Goal: Task Accomplishment & Management: Use online tool/utility

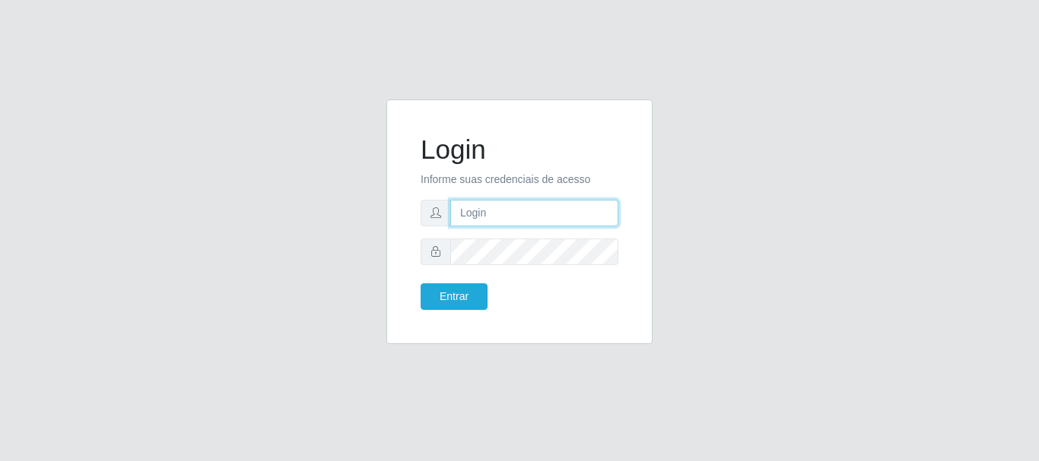
click at [465, 210] on input "text" at bounding box center [534, 213] width 168 height 27
type input "[EMAIL_ADDRESS][DOMAIN_NAME]"
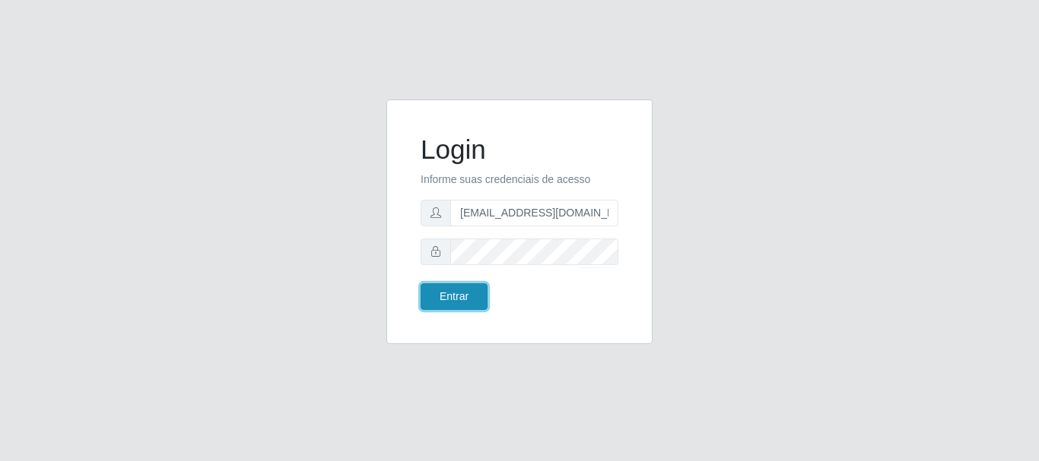
click at [455, 293] on button "Entrar" at bounding box center [453, 297] width 67 height 27
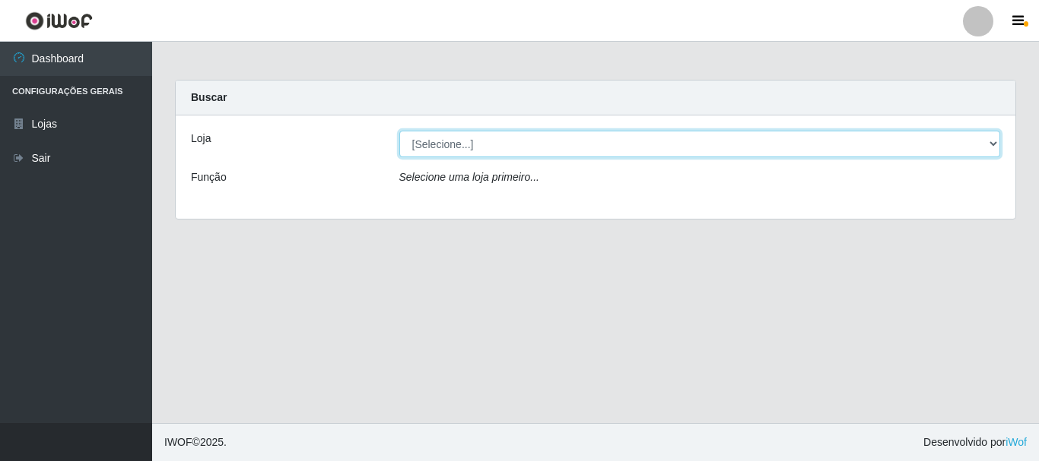
click at [478, 142] on select "[Selecione...] Hiper Queiroz - [GEOGRAPHIC_DATA]" at bounding box center [699, 144] width 601 height 27
click at [537, 139] on select "[Selecione...] Hiper Queiroz - [GEOGRAPHIC_DATA]" at bounding box center [699, 144] width 601 height 27
select select "513"
click at [399, 131] on select "[Selecione...] Hiper Queiroz - [GEOGRAPHIC_DATA]" at bounding box center [699, 144] width 601 height 27
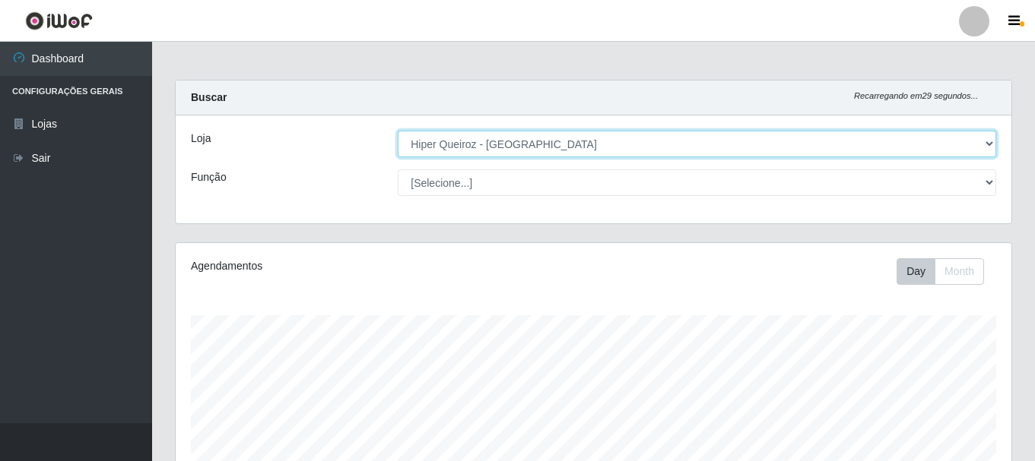
scroll to position [316, 836]
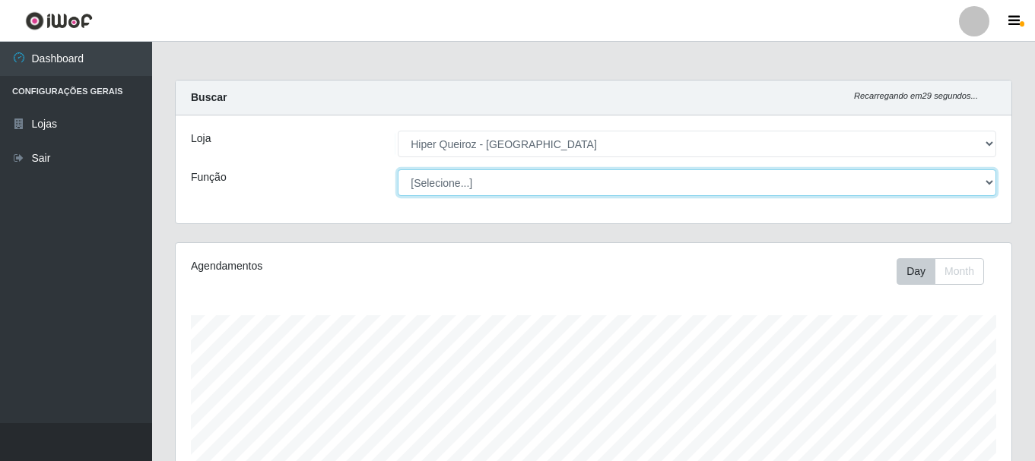
click at [492, 176] on select "[Selecione...] Embalador Embalador + Embalador ++ Operador de Caixa + Operador …" at bounding box center [697, 183] width 598 height 27
select select "1"
click at [398, 170] on select "[Selecione...] Embalador Embalador + Embalador ++ Operador de Caixa + Operador …" at bounding box center [697, 183] width 598 height 27
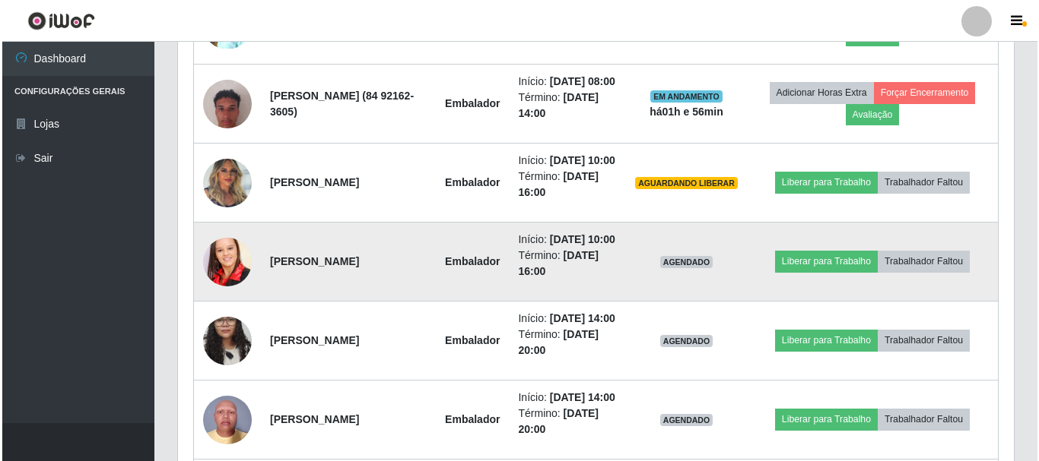
scroll to position [684, 0]
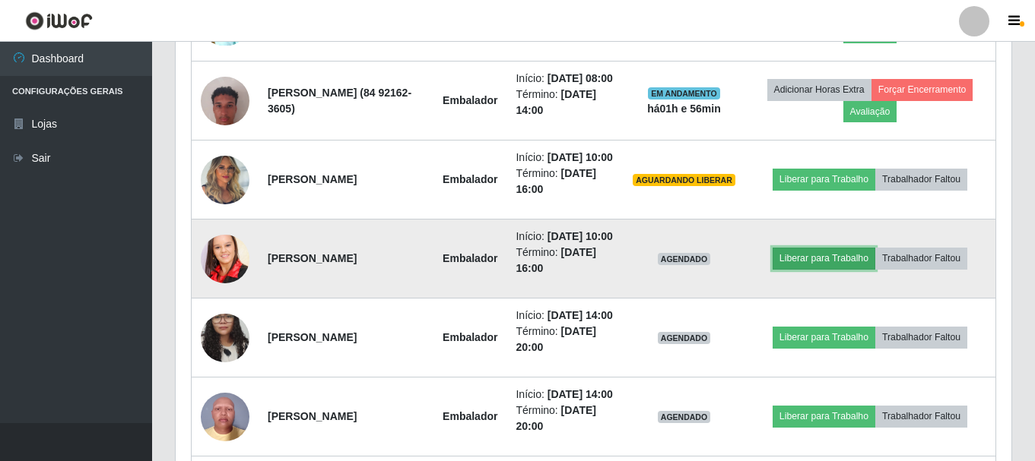
click at [848, 269] on button "Liberar para Trabalho" at bounding box center [823, 258] width 103 height 21
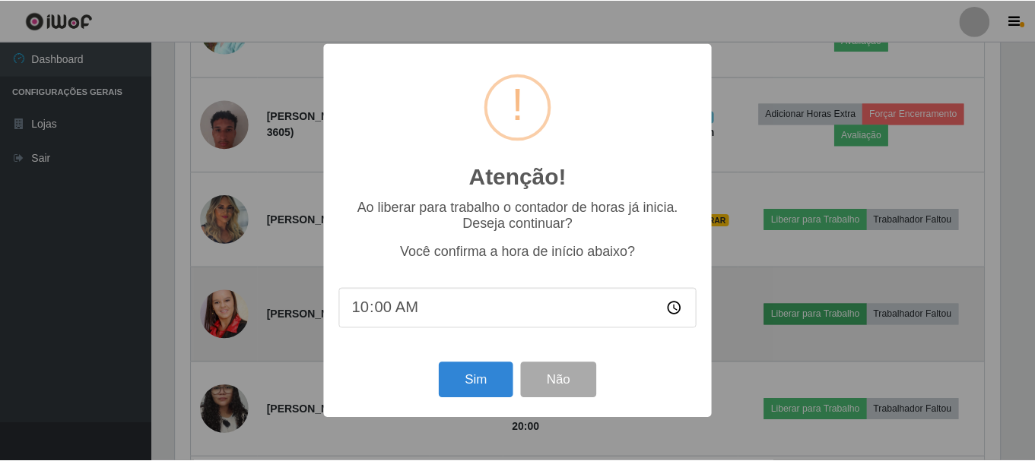
scroll to position [316, 828]
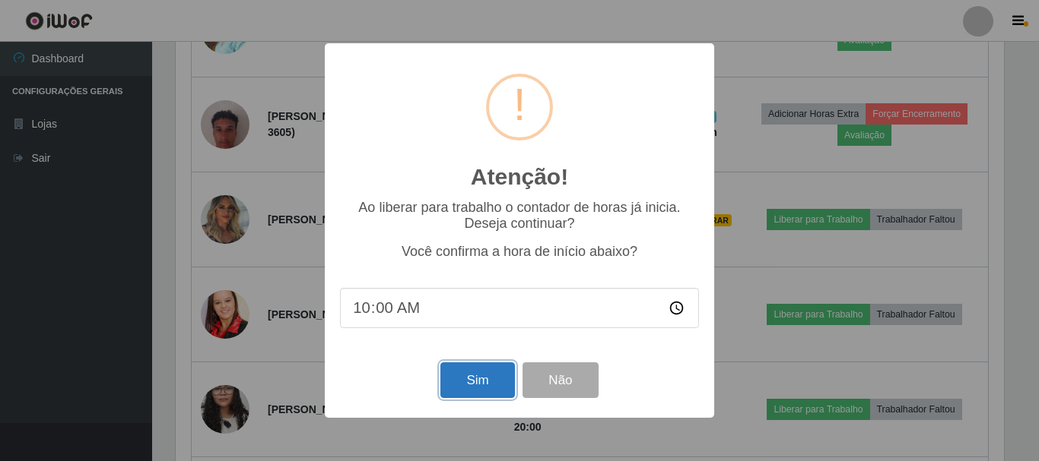
click at [505, 388] on button "Sim" at bounding box center [477, 381] width 74 height 36
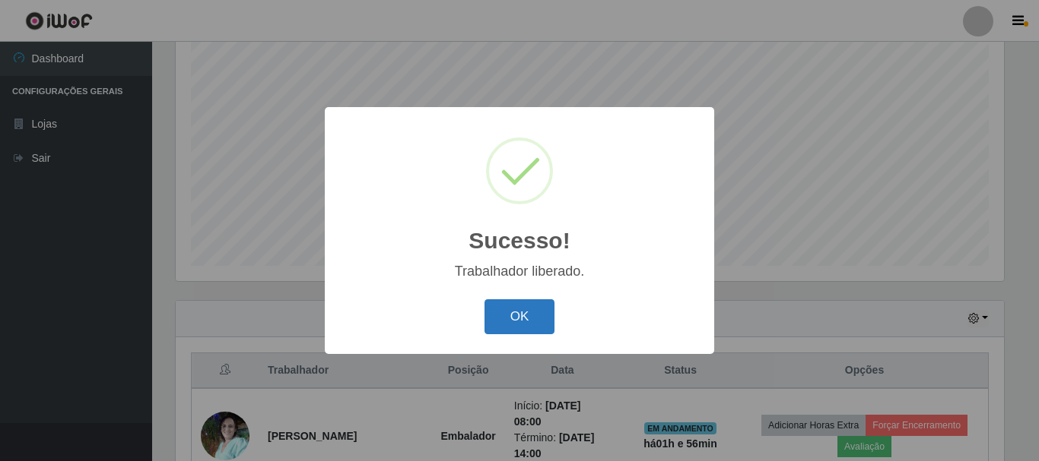
click at [517, 322] on button "OK" at bounding box center [519, 318] width 71 height 36
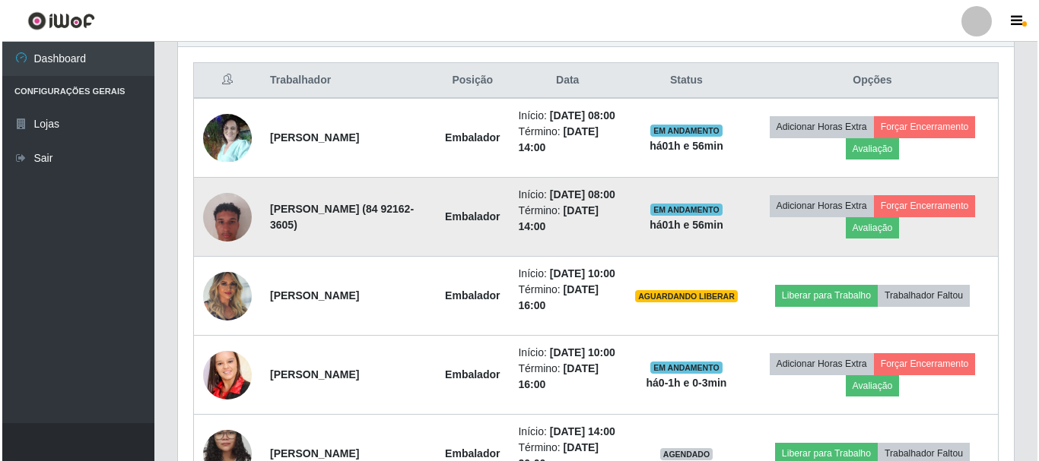
scroll to position [658, 0]
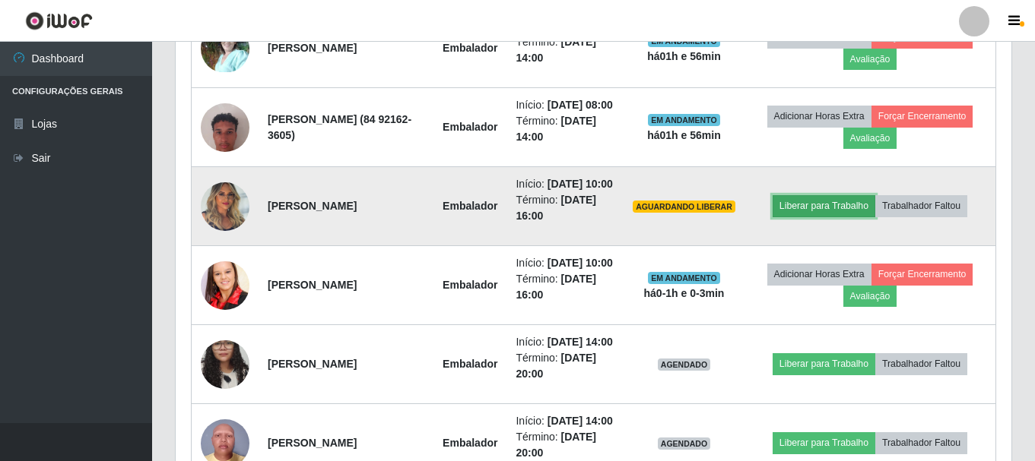
click at [815, 217] on button "Liberar para Trabalho" at bounding box center [823, 205] width 103 height 21
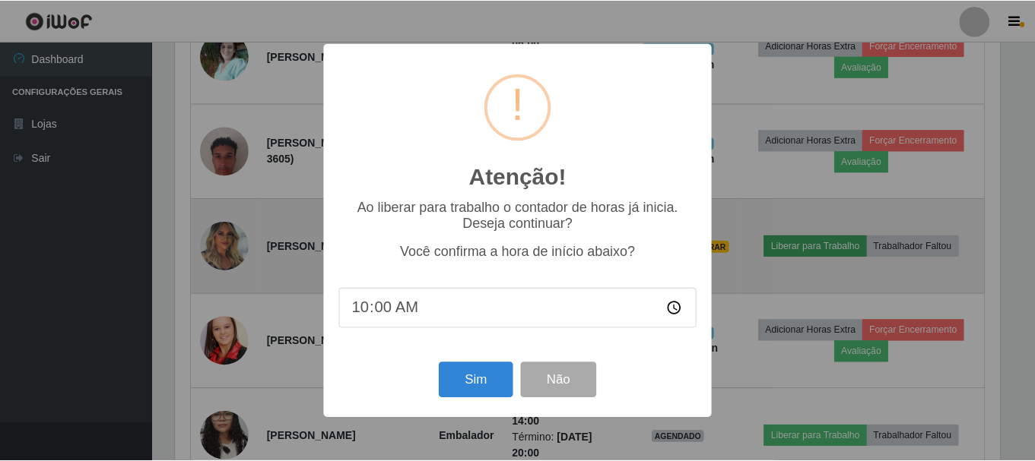
scroll to position [316, 828]
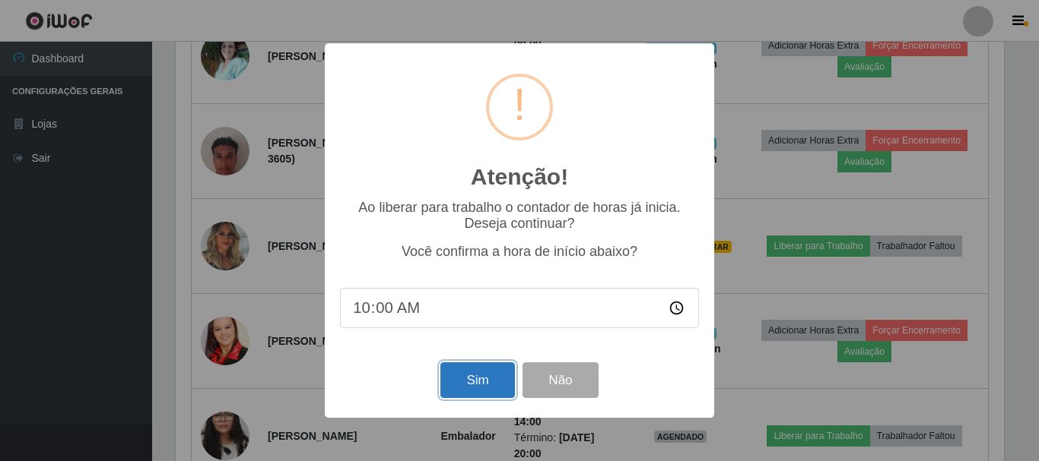
click at [490, 395] on button "Sim" at bounding box center [477, 381] width 74 height 36
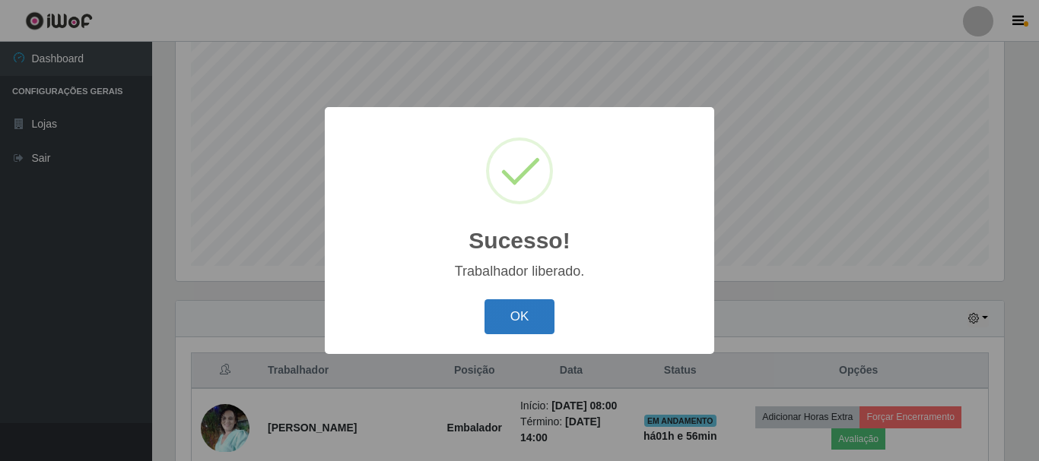
click at [527, 323] on button "OK" at bounding box center [519, 318] width 71 height 36
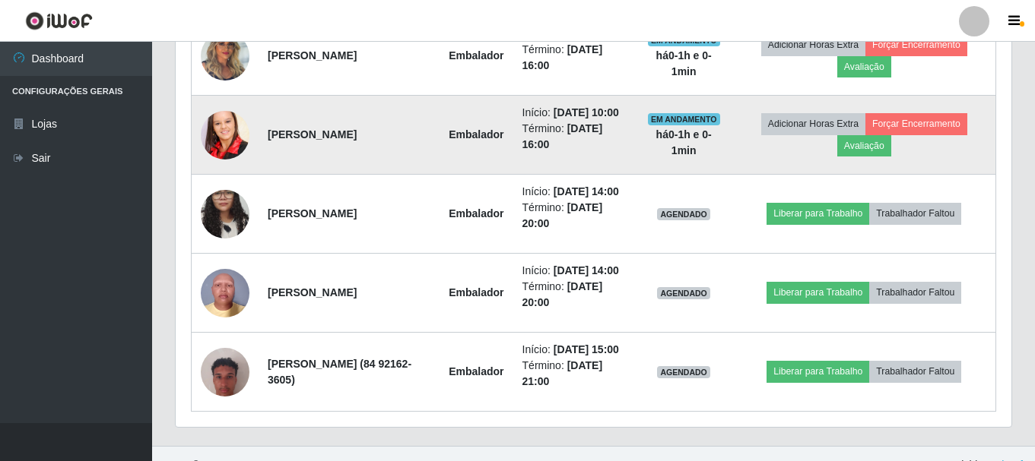
scroll to position [943, 0]
